Goal: Information Seeking & Learning: Learn about a topic

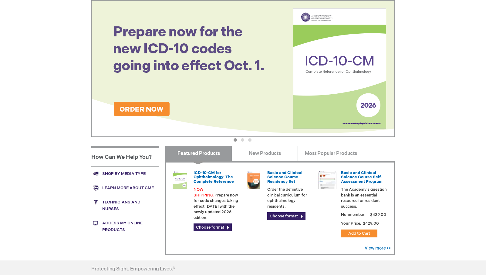
scroll to position [115, 0]
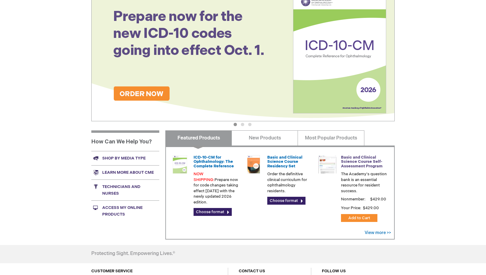
click at [354, 159] on link "Basic and Clinical Science Course Self-Assessment Program" at bounding box center [362, 162] width 42 height 14
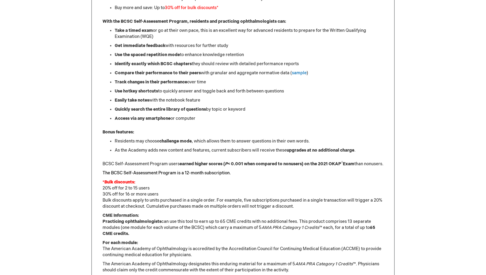
scroll to position [263, 0]
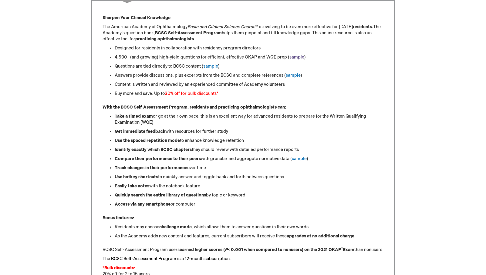
click at [294, 57] on link "sample" at bounding box center [296, 57] width 15 height 5
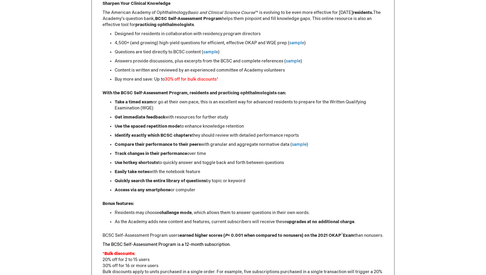
scroll to position [263, 0]
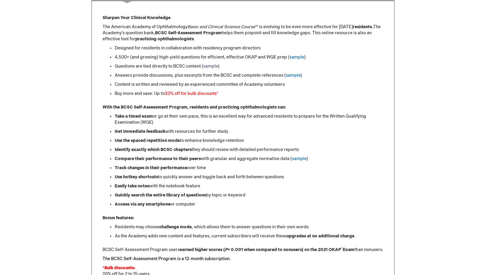
click at [213, 66] on link "sample" at bounding box center [210, 66] width 15 height 5
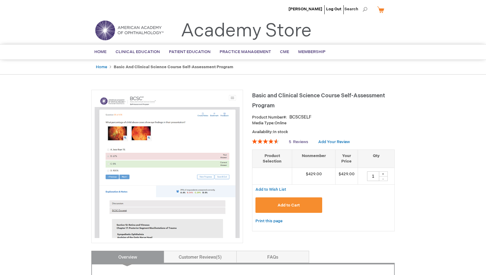
click at [306, 141] on span "Reviews" at bounding box center [300, 142] width 15 height 5
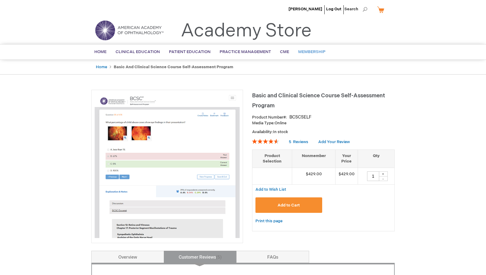
click at [305, 52] on span "Membership" at bounding box center [311, 51] width 27 height 5
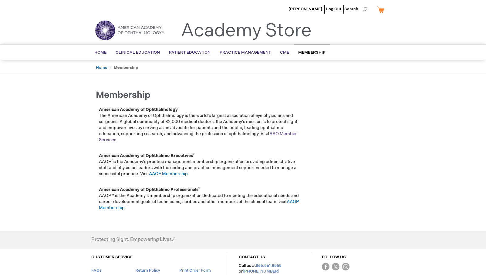
click at [285, 135] on link "AAO Member Services" at bounding box center [198, 136] width 198 height 11
